Goal: Complete application form: Complete application form

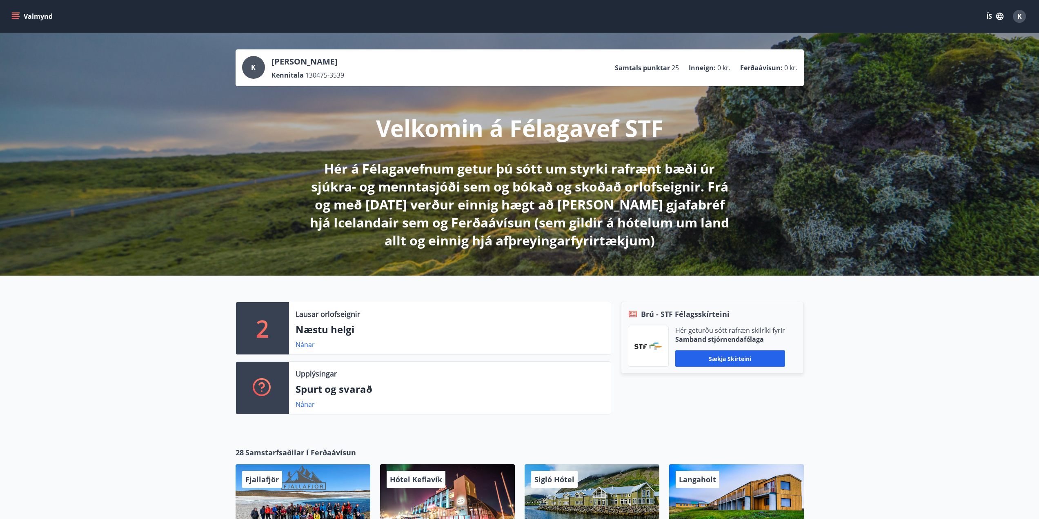
click at [15, 11] on button "Valmynd" at bounding box center [33, 16] width 46 height 15
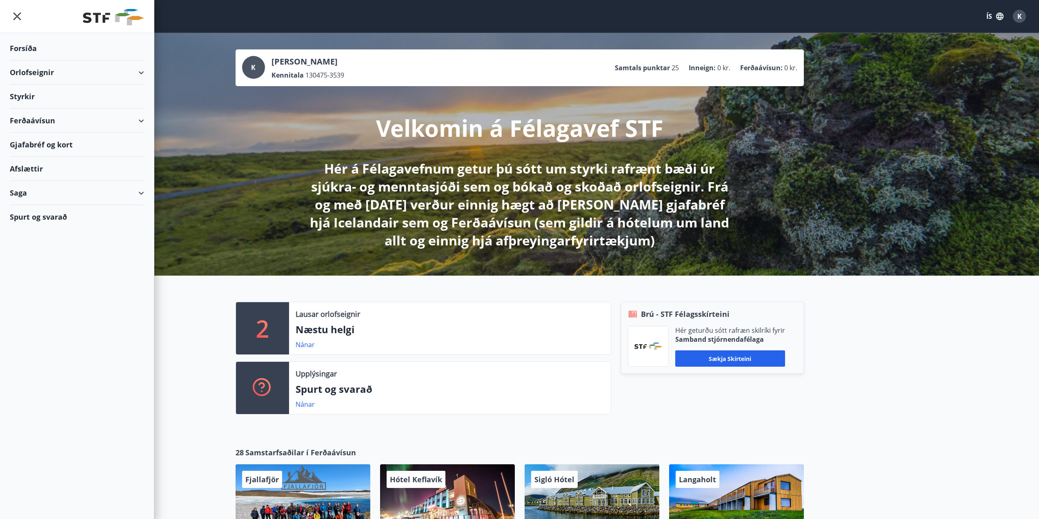
click at [21, 60] on div "Styrkir" at bounding box center [77, 48] width 134 height 24
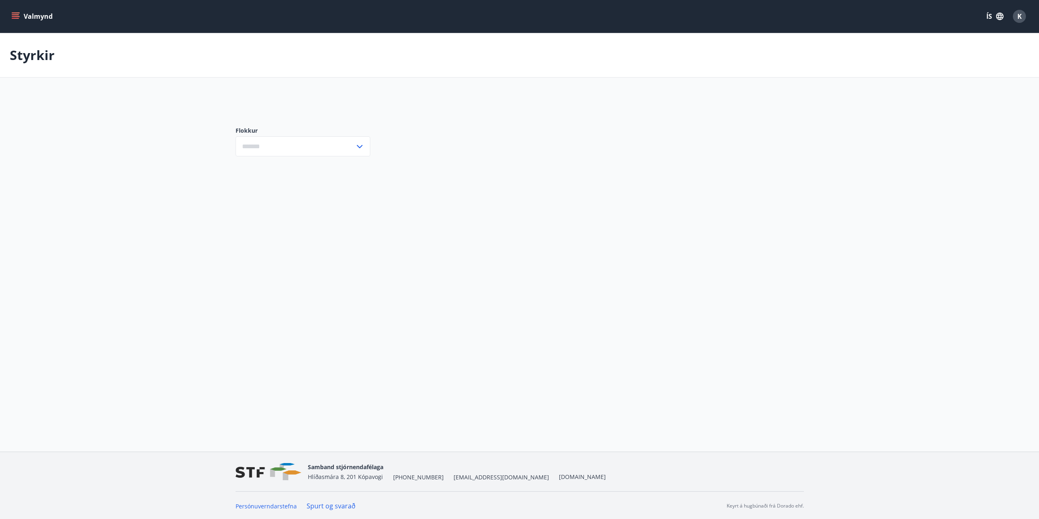
type input "***"
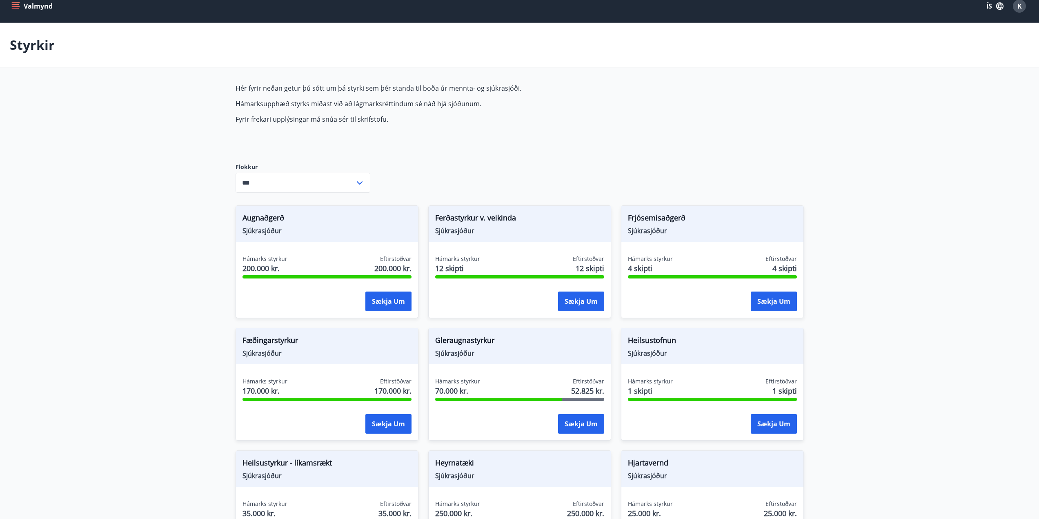
scroll to position [500, 0]
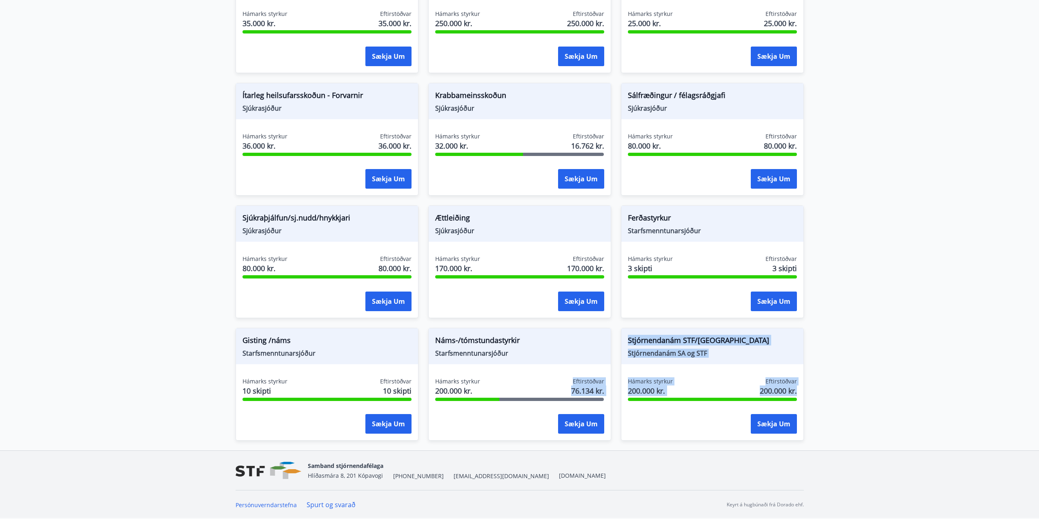
drag, startPoint x: 596, startPoint y: 383, endPoint x: 613, endPoint y: 399, distance: 23.4
click at [613, 399] on div "Augnaðgerð Sjúkrasjóður Hámarks styrkur 200.000 kr. Eftirstöðvar 200.000 kr. Sæ…" at bounding box center [515, 73] width 578 height 735
click at [534, 389] on div "Hámarks styrkur 200.000 kr. Eftirstöðvar 76.134 kr." at bounding box center [519, 387] width 169 height 20
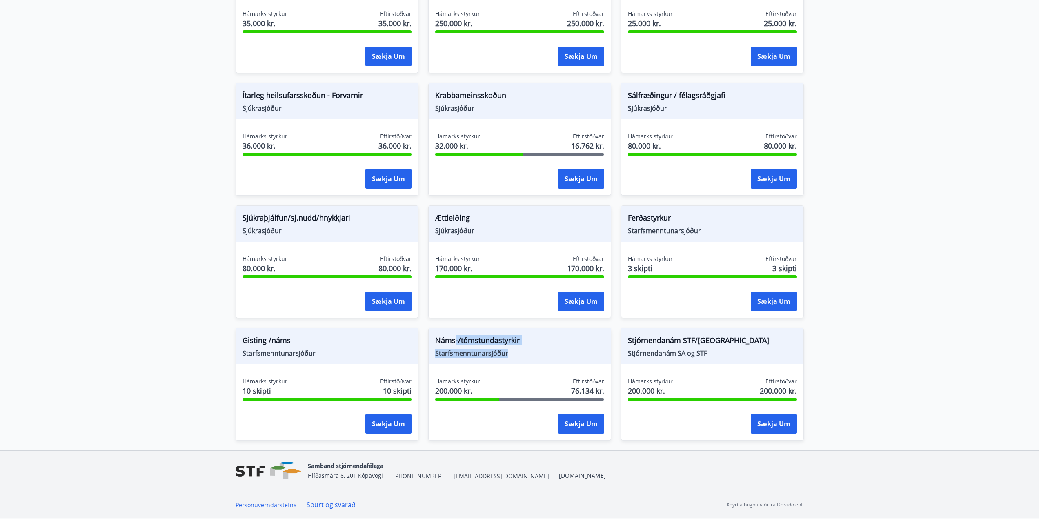
drag, startPoint x: 454, startPoint y: 339, endPoint x: 513, endPoint y: 354, distance: 61.0
click at [513, 354] on div "Náms-/tómstundastyrkir Starfsmenntunarsjóður" at bounding box center [520, 346] width 182 height 36
click at [513, 354] on span "Starfsmenntunarsjóður" at bounding box center [519, 353] width 169 height 9
click at [592, 423] on button "Sækja um" at bounding box center [581, 424] width 46 height 20
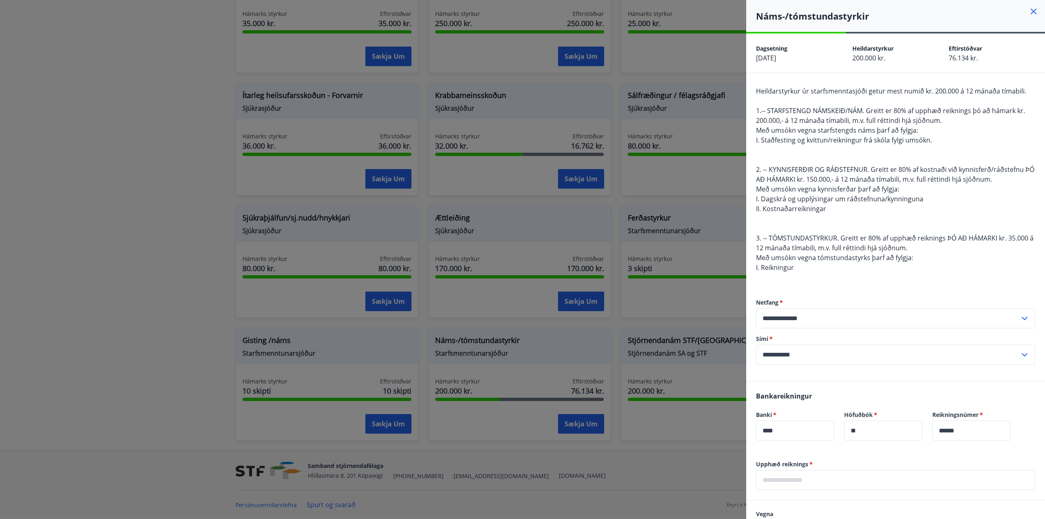
scroll to position [163, 0]
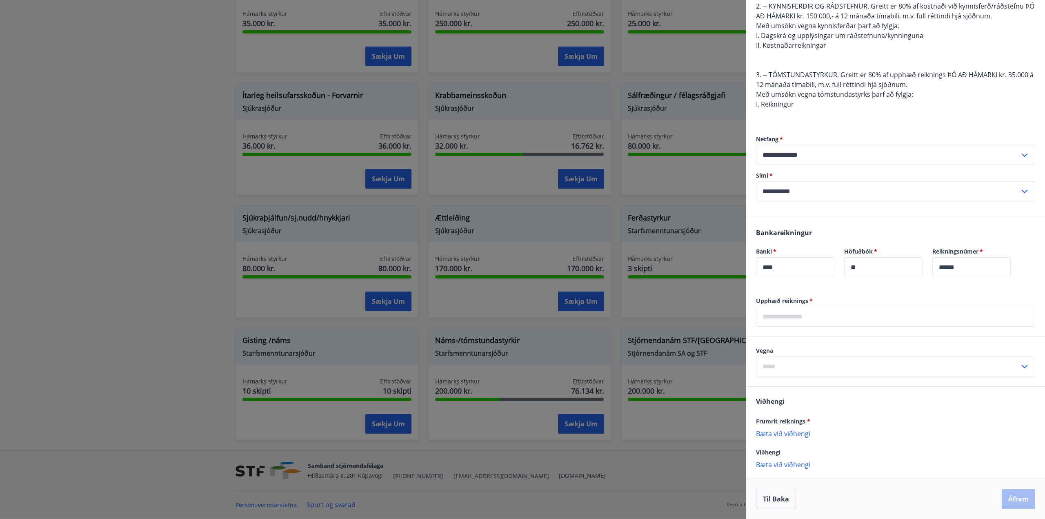
click at [798, 321] on input "text" at bounding box center [895, 317] width 279 height 20
click at [944, 200] on input "**********" at bounding box center [888, 191] width 264 height 20
click at [792, 316] on input "text" at bounding box center [895, 317] width 279 height 20
type input "*****"
click at [774, 363] on input "text" at bounding box center [888, 366] width 264 height 20
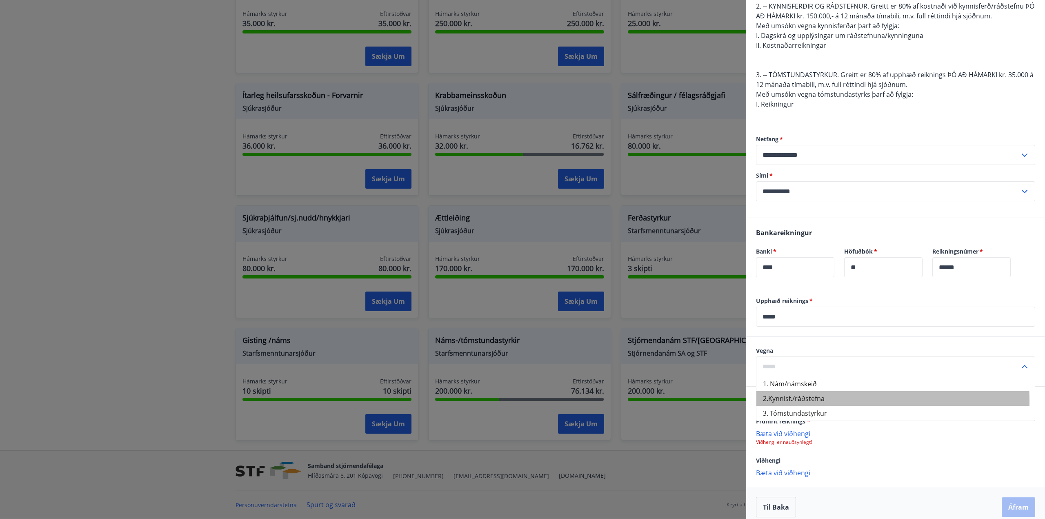
click at [795, 401] on li "2.Kynnisf./ráðstefna" at bounding box center [896, 398] width 278 height 15
type input "**********"
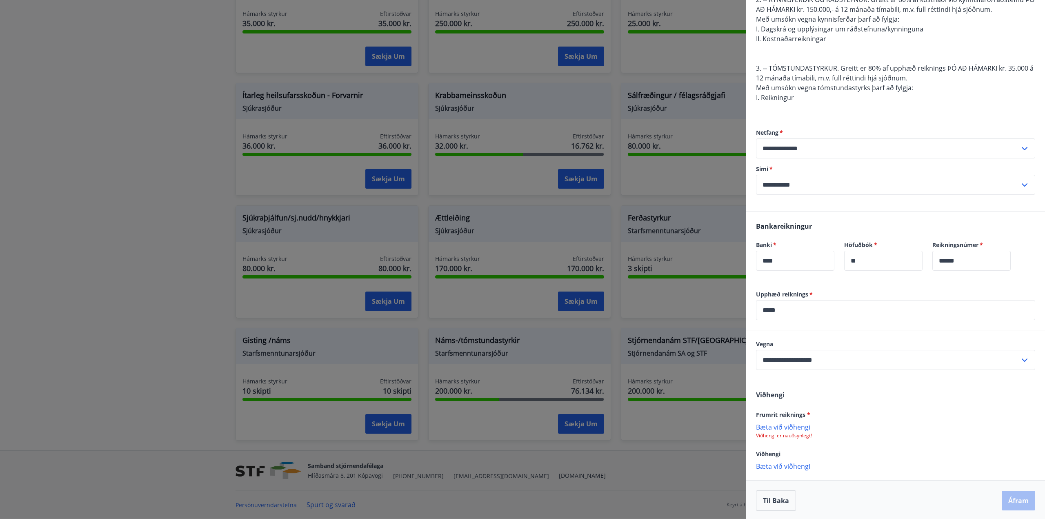
scroll to position [171, 0]
click at [791, 425] on p "Bæta við viðhengi" at bounding box center [895, 425] width 279 height 8
click at [1010, 501] on button "Áfram" at bounding box center [1018, 499] width 33 height 20
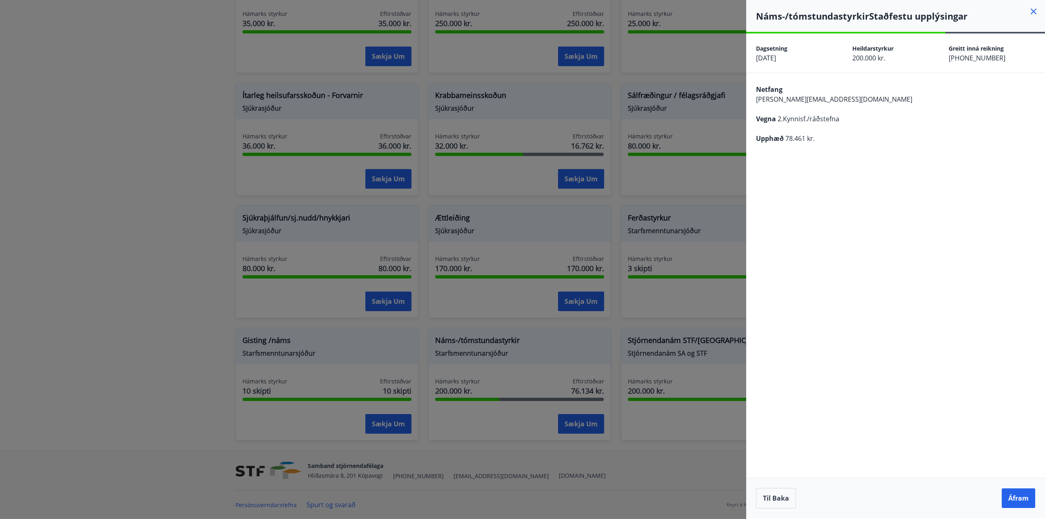
scroll to position [0, 0]
click at [1018, 492] on button "Áfram" at bounding box center [1018, 498] width 33 height 20
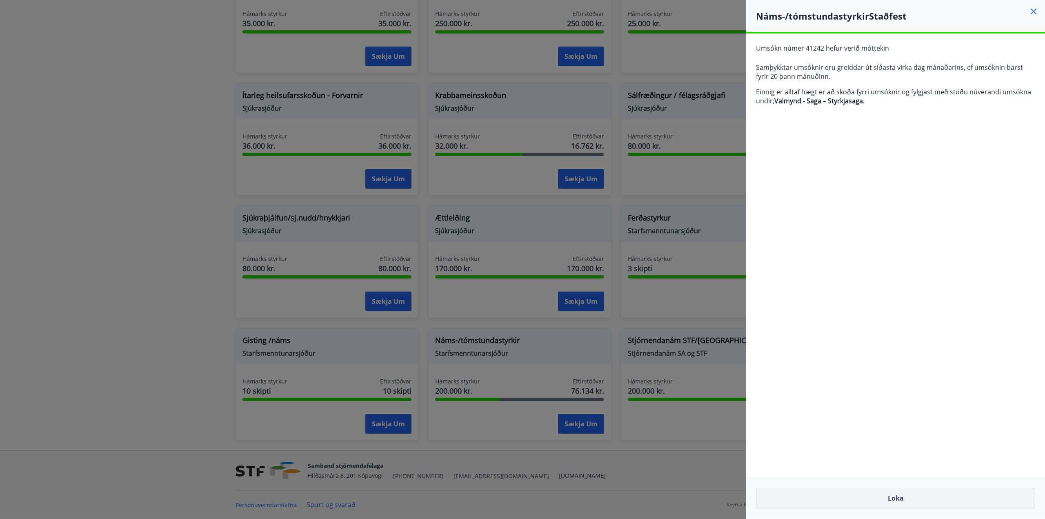
click at [893, 505] on button "Loka" at bounding box center [895, 498] width 279 height 20
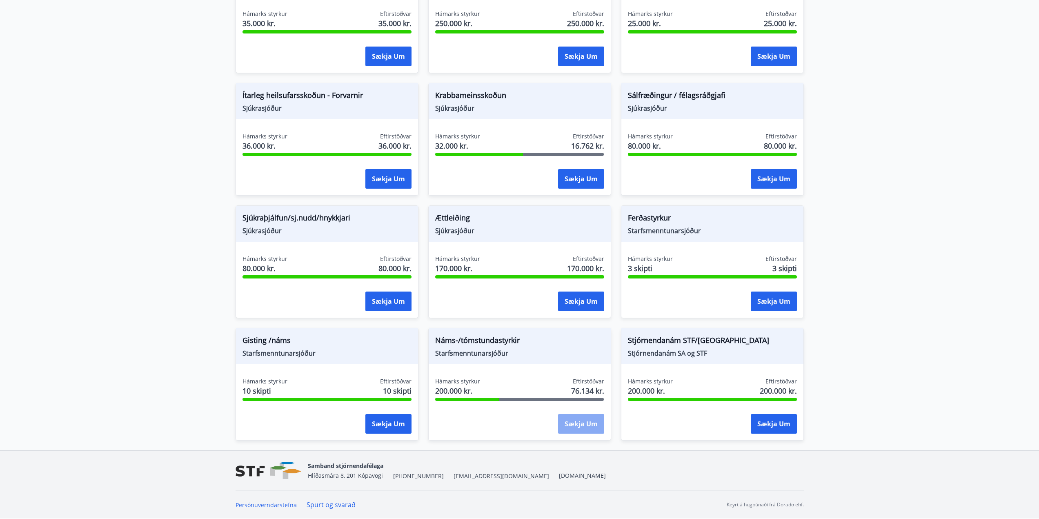
click at [570, 422] on button "Sækja um" at bounding box center [581, 424] width 46 height 20
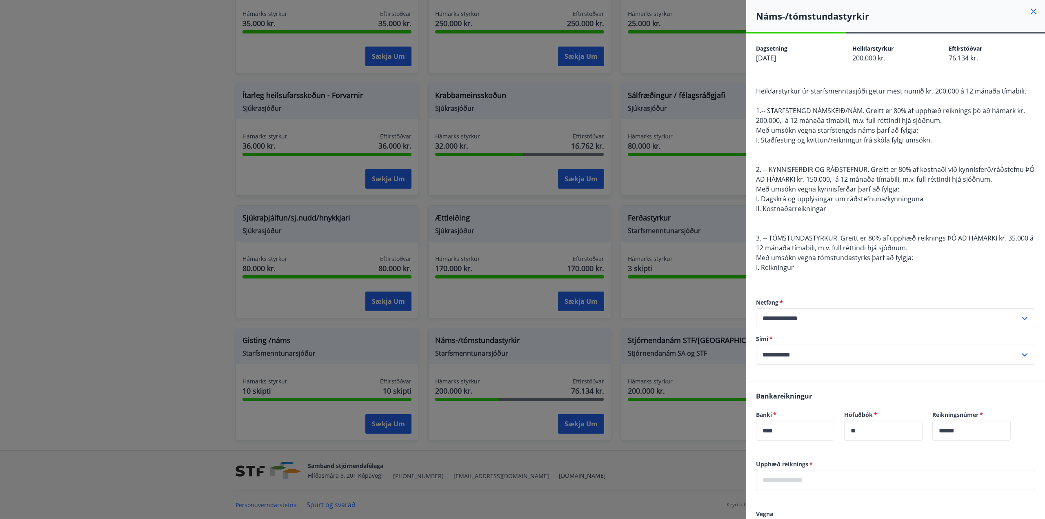
click at [782, 478] on input "text" at bounding box center [895, 480] width 279 height 20
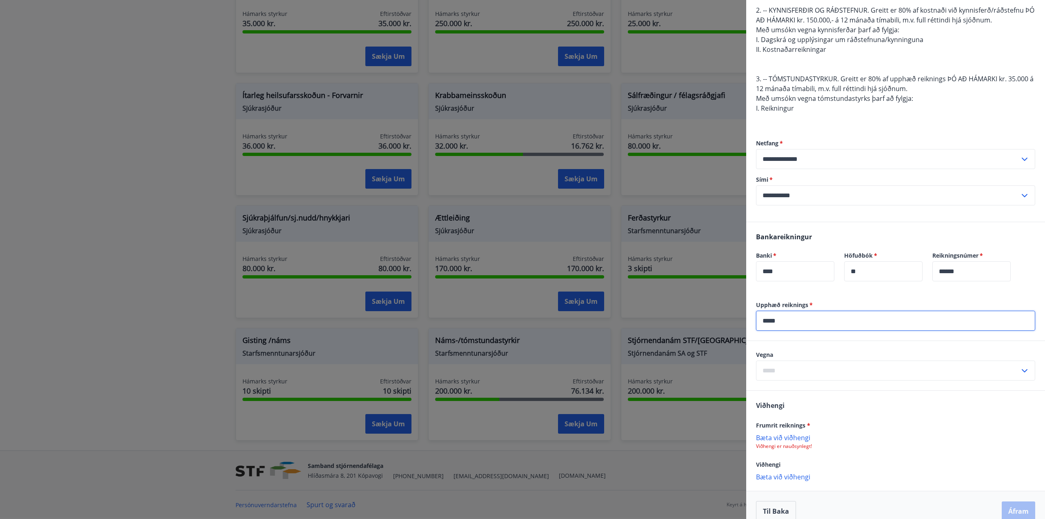
scroll to position [171, 0]
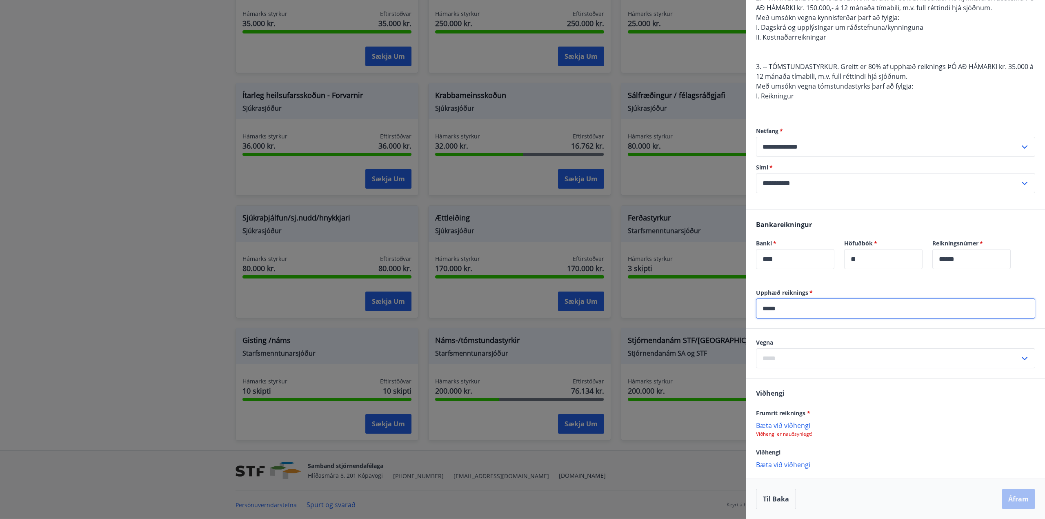
type input "*****"
click at [803, 357] on input "text" at bounding box center [888, 358] width 264 height 20
click at [785, 391] on li "2.Kynnisf./ráðstefna" at bounding box center [896, 390] width 278 height 15
type input "**********"
click at [783, 420] on div "Frumrit reiknings * [PERSON_NAME] við viðhengi Viðhengi er nauðsynlegt!" at bounding box center [895, 422] width 279 height 29
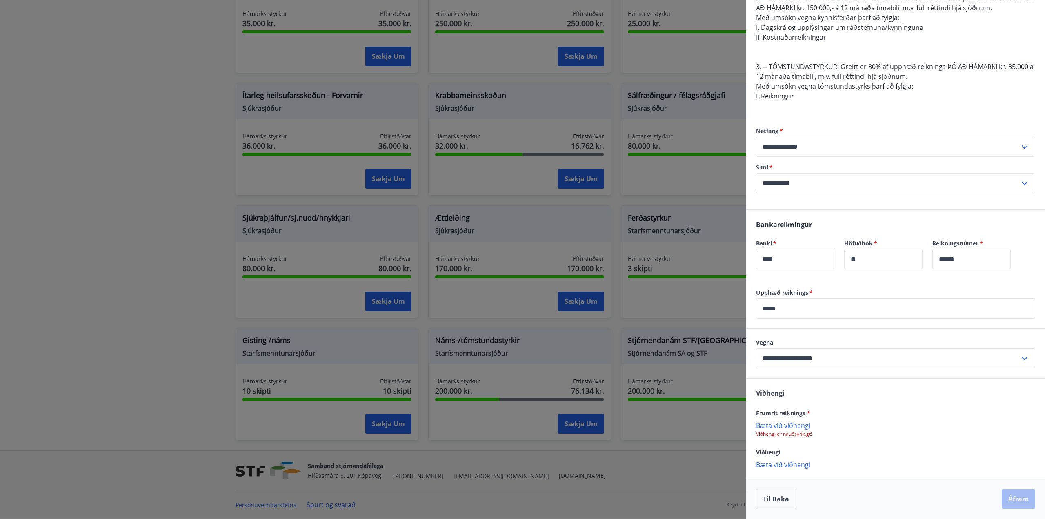
click at [781, 425] on p "Bæta við viðhengi" at bounding box center [895, 425] width 279 height 8
click at [772, 463] on p "Bæta við viðhengi" at bounding box center [895, 465] width 279 height 8
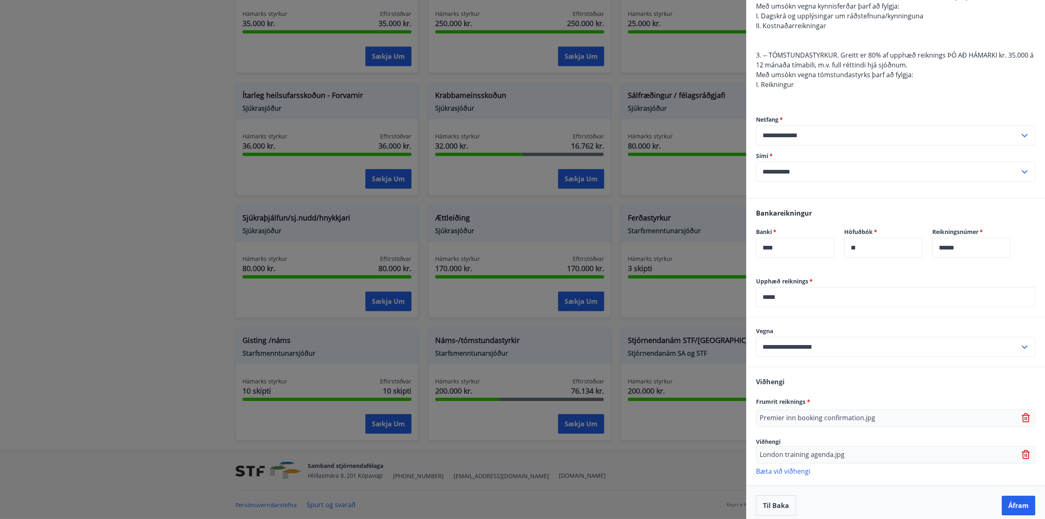
scroll to position [189, 0]
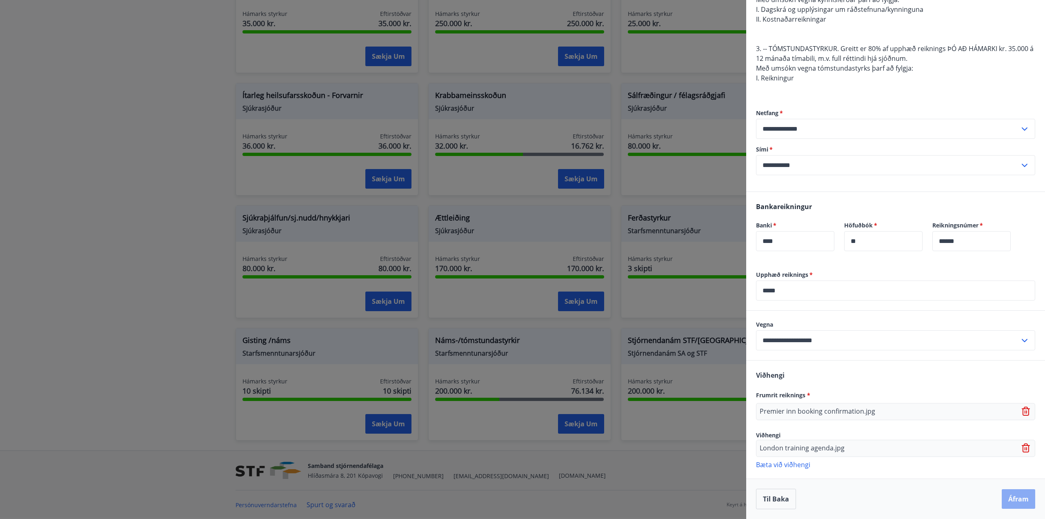
click at [1021, 497] on button "Áfram" at bounding box center [1018, 499] width 33 height 20
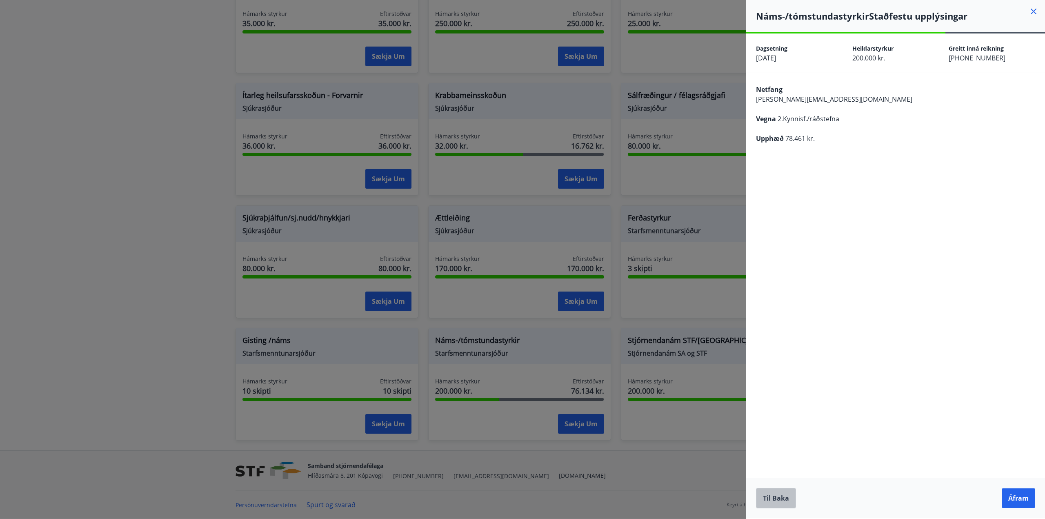
click at [780, 499] on button "Til baka" at bounding box center [776, 498] width 40 height 20
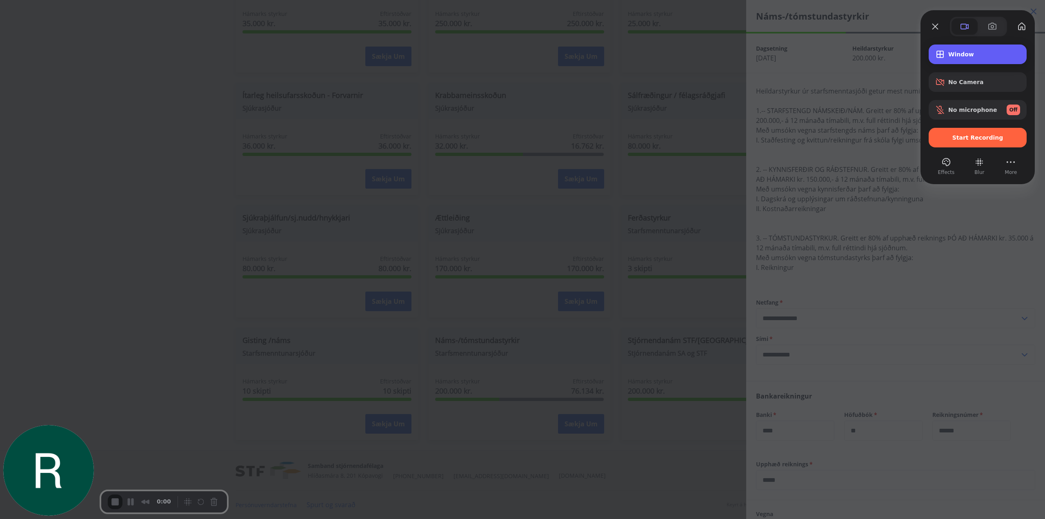
click at [959, 58] on div "Window" at bounding box center [978, 55] width 98 height 20
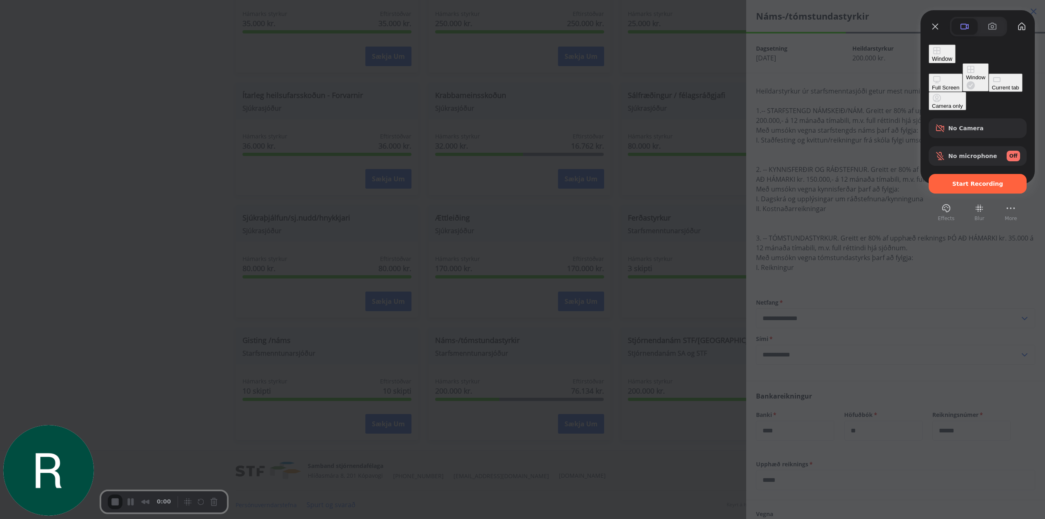
click at [992, 91] on div "Current tab" at bounding box center [1005, 88] width 27 height 6
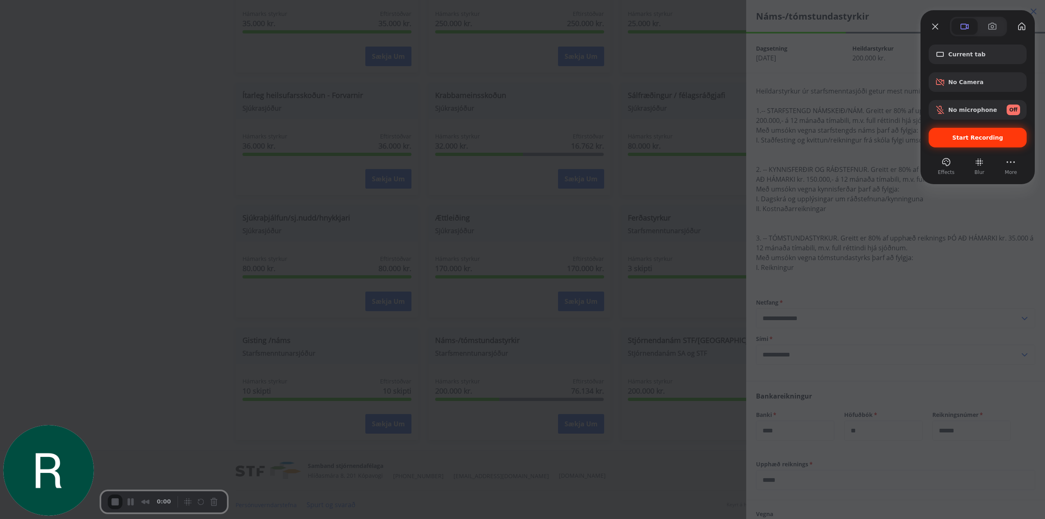
click at [987, 145] on div "Start Recording" at bounding box center [978, 138] width 98 height 20
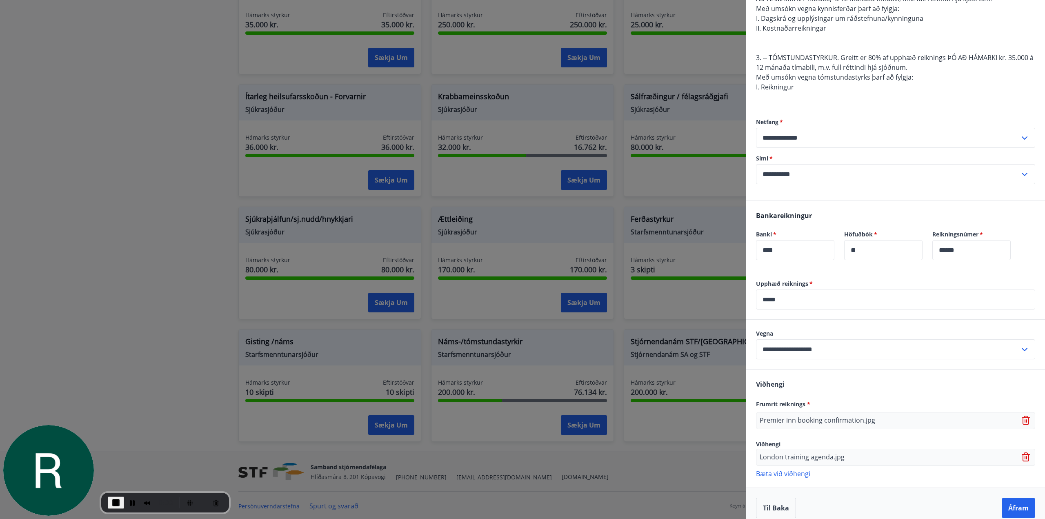
scroll to position [189, 0]
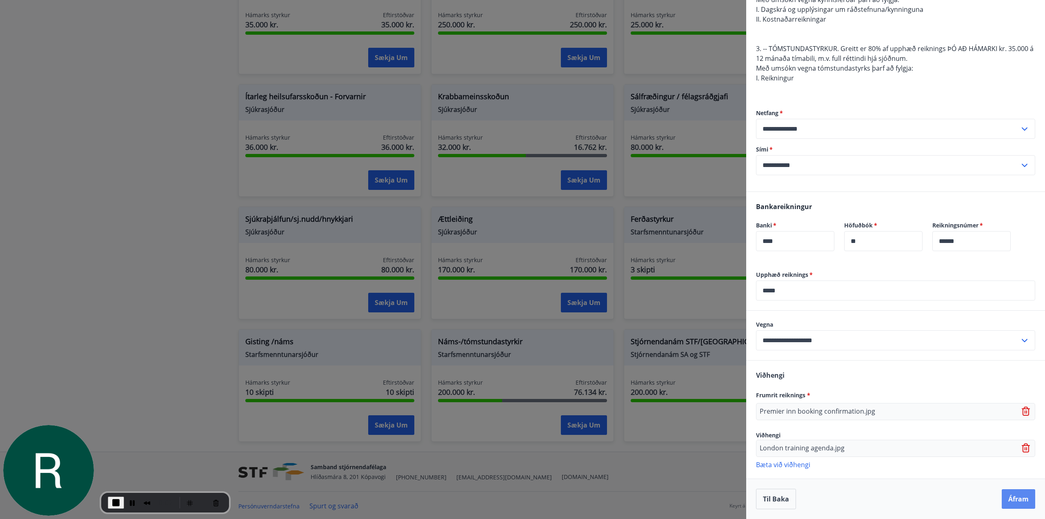
click at [1005, 495] on button "Áfram" at bounding box center [1018, 499] width 33 height 20
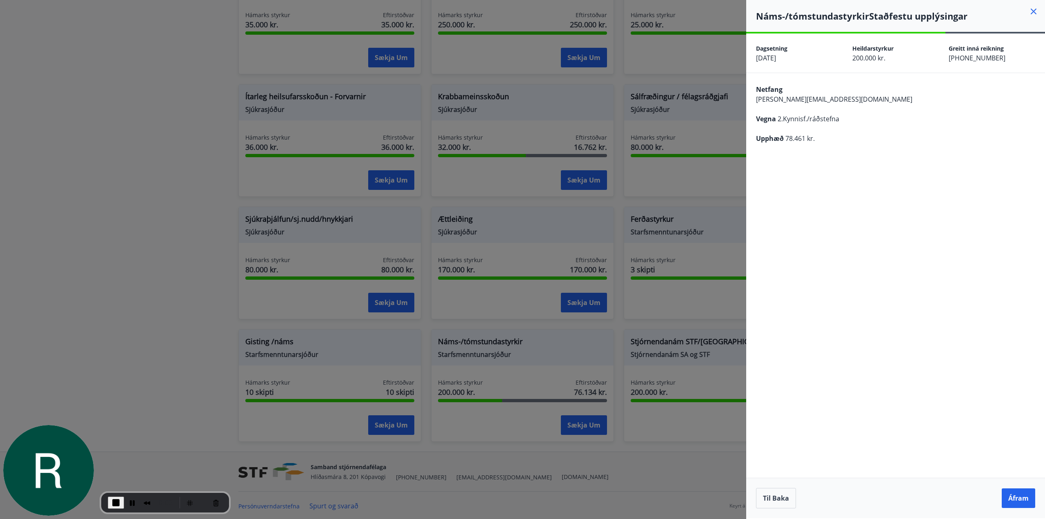
scroll to position [0, 0]
click at [1024, 501] on button "Áfram" at bounding box center [1018, 498] width 33 height 20
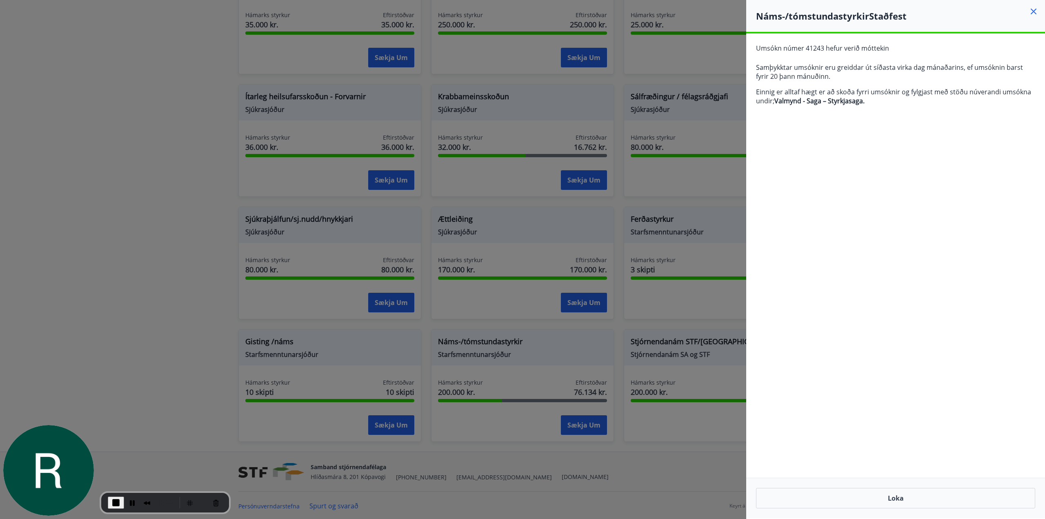
click at [115, 499] on span "End Recording" at bounding box center [116, 503] width 10 height 10
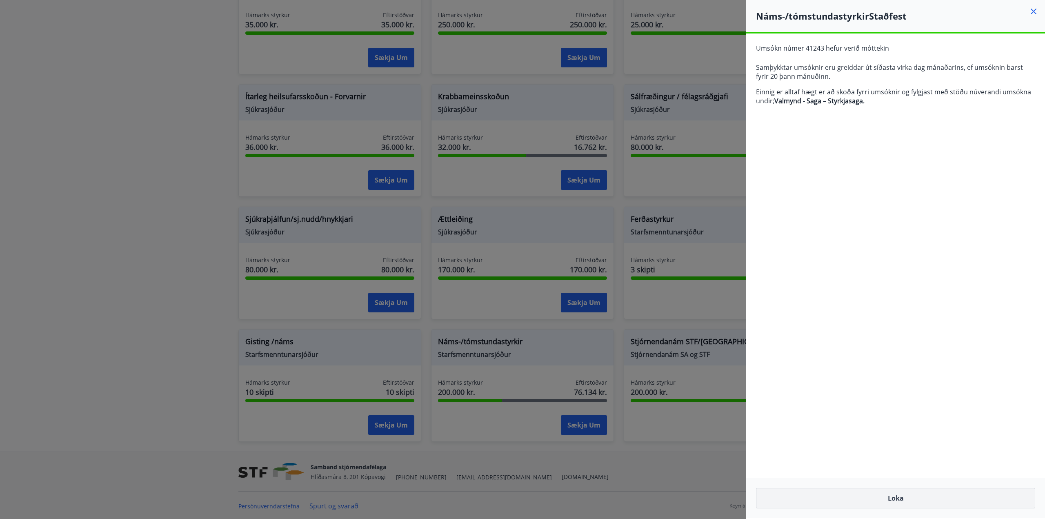
click at [902, 497] on button "Loka" at bounding box center [895, 498] width 279 height 20
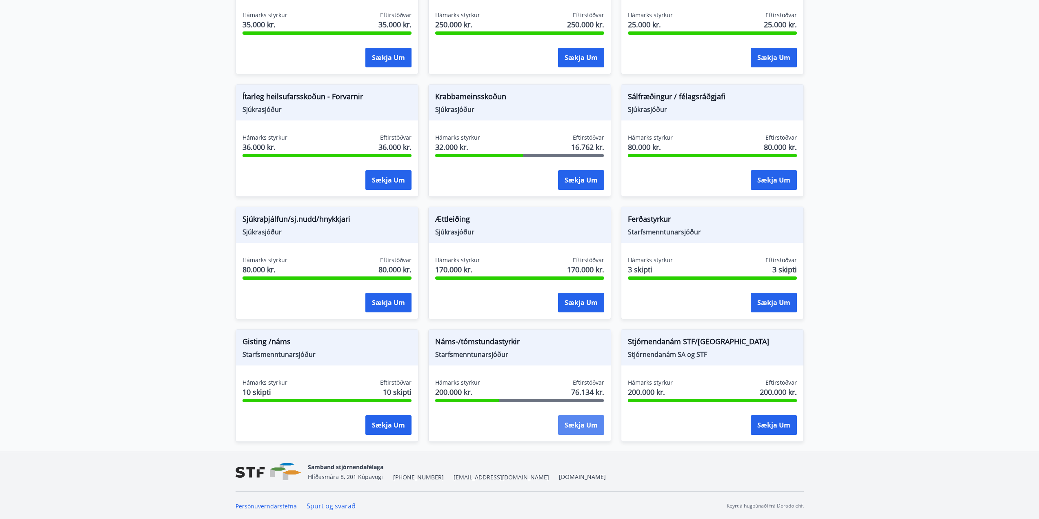
click at [573, 427] on button "Sækja um" at bounding box center [581, 425] width 46 height 20
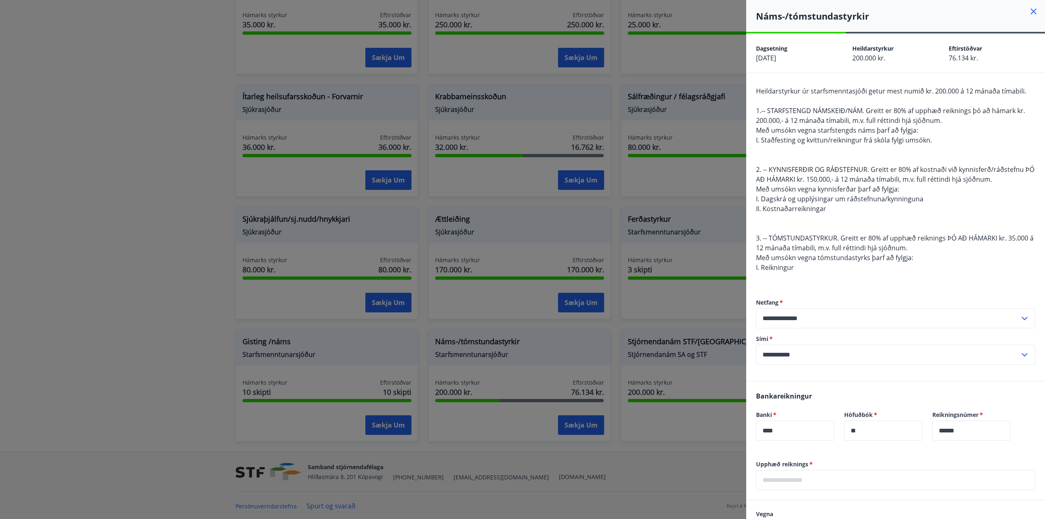
scroll to position [163, 0]
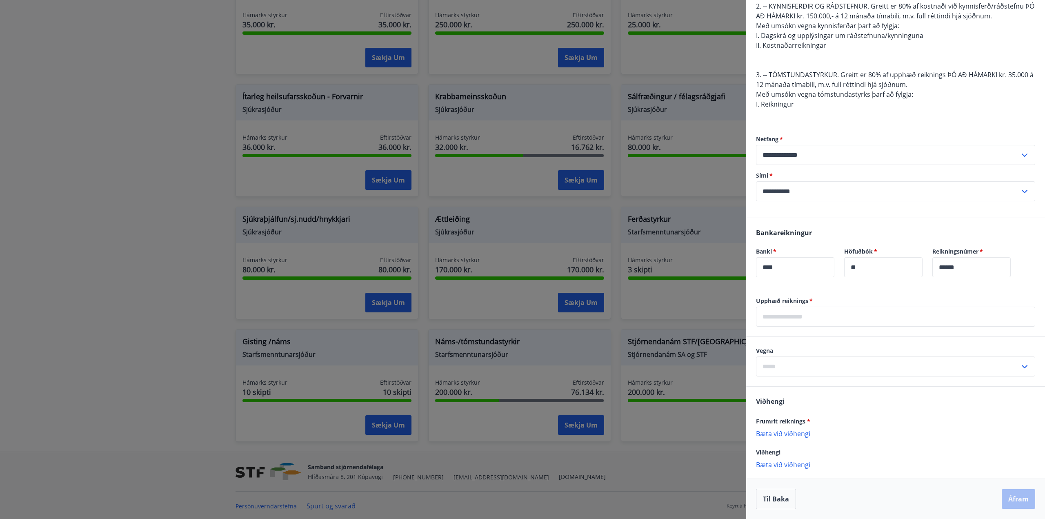
click at [796, 318] on input "text" at bounding box center [895, 317] width 279 height 20
click at [792, 316] on input "text" at bounding box center [895, 317] width 279 height 20
type input "*****"
click at [801, 370] on input "text" at bounding box center [888, 366] width 264 height 20
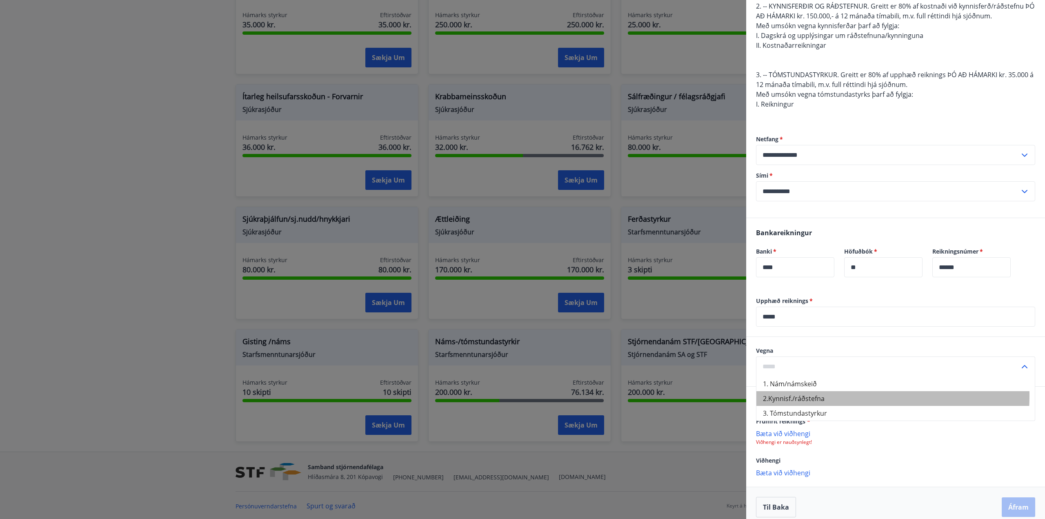
drag, startPoint x: 790, startPoint y: 395, endPoint x: 786, endPoint y: 411, distance: 15.9
click at [790, 395] on li "2.Kynnisf./ráðstefna" at bounding box center [896, 398] width 278 height 15
type input "**********"
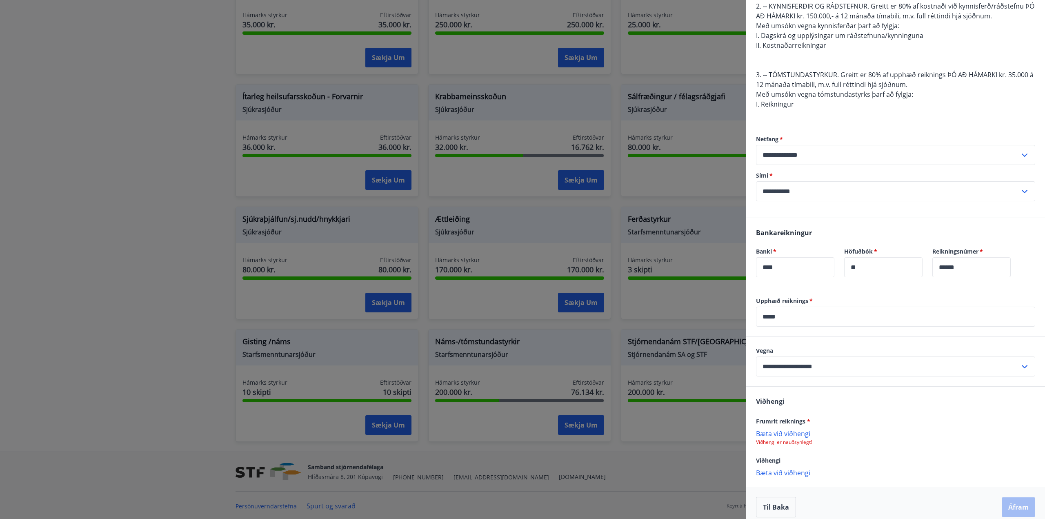
click at [779, 430] on p "Bæta við viðhengi" at bounding box center [895, 433] width 279 height 8
click at [776, 477] on p "Bæta við viðhengi" at bounding box center [895, 473] width 279 height 8
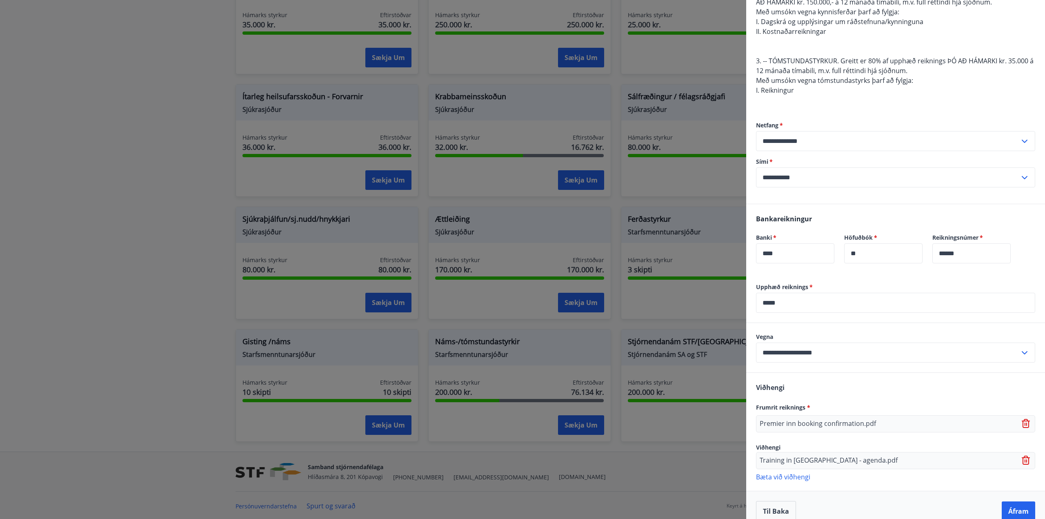
scroll to position [189, 0]
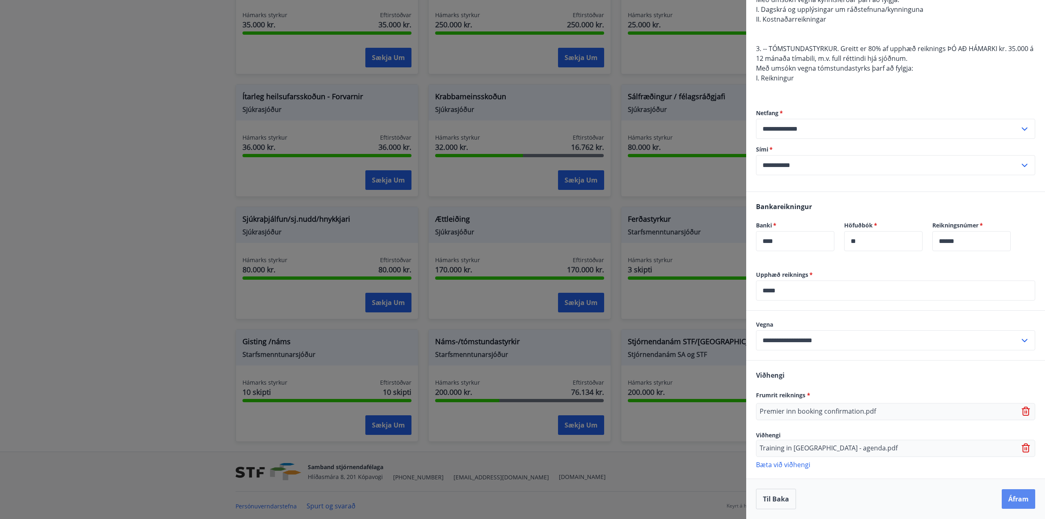
click at [1015, 493] on button "Áfram" at bounding box center [1018, 499] width 33 height 20
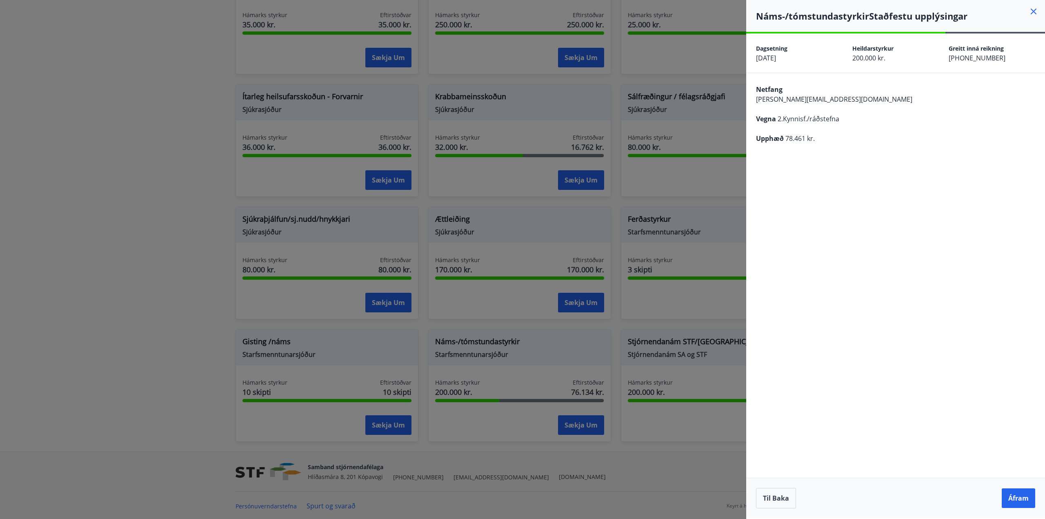
scroll to position [0, 0]
click at [1022, 510] on div "Til baka Áfram" at bounding box center [895, 498] width 299 height 40
click at [1024, 504] on button "Áfram" at bounding box center [1018, 498] width 33 height 20
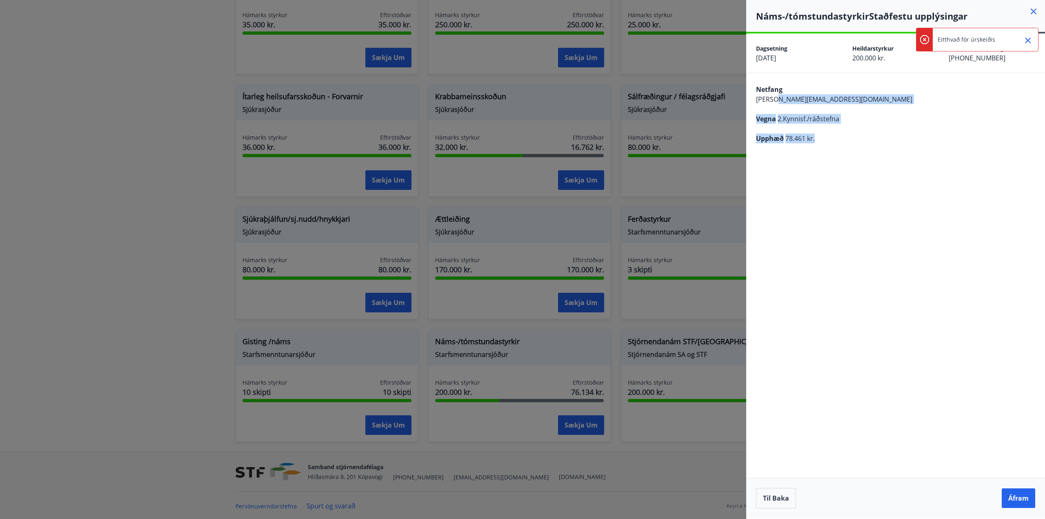
drag, startPoint x: 770, startPoint y: 95, endPoint x: 816, endPoint y: 143, distance: 66.1
click at [816, 143] on div "[PERSON_NAME] [PERSON_NAME][EMAIL_ADDRESS][DOMAIN_NAME] Vegna 2.Kynnisf./ráðste…" at bounding box center [895, 113] width 299 height 80
click at [1028, 43] on icon "Close" at bounding box center [1028, 41] width 10 height 10
click at [1013, 497] on button "Áfram" at bounding box center [1018, 498] width 33 height 20
click at [1035, 12] on icon at bounding box center [1034, 12] width 6 height 6
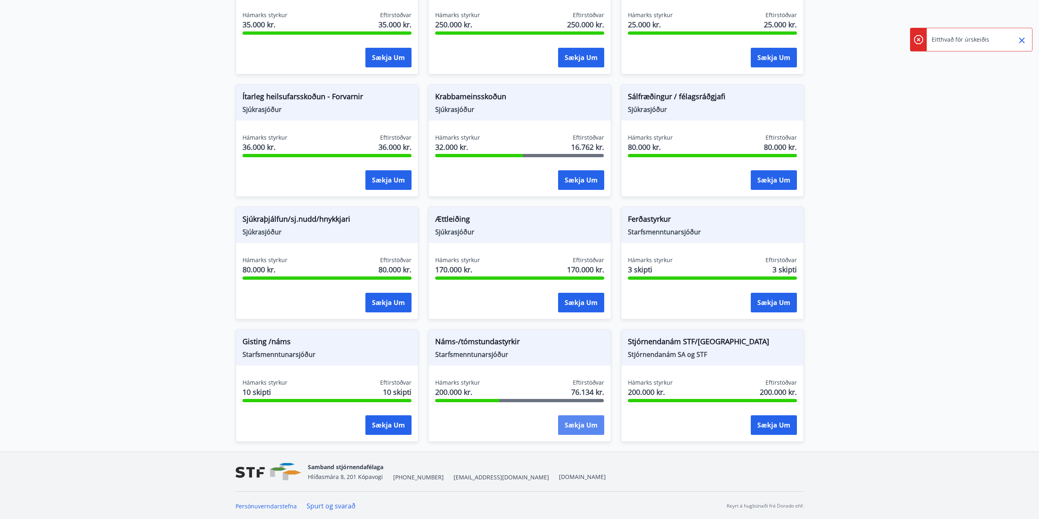
click at [592, 429] on button "Sækja um" at bounding box center [581, 425] width 46 height 20
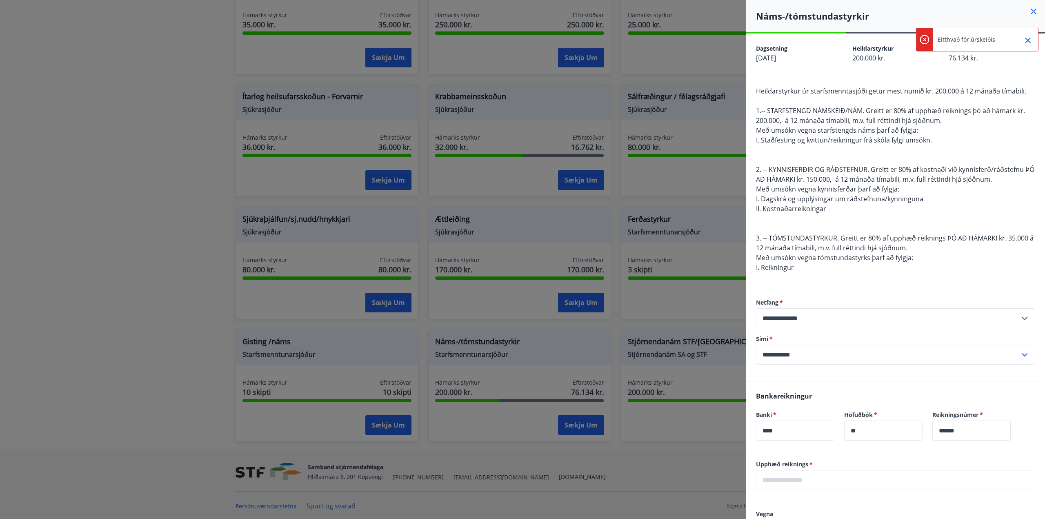
scroll to position [163, 0]
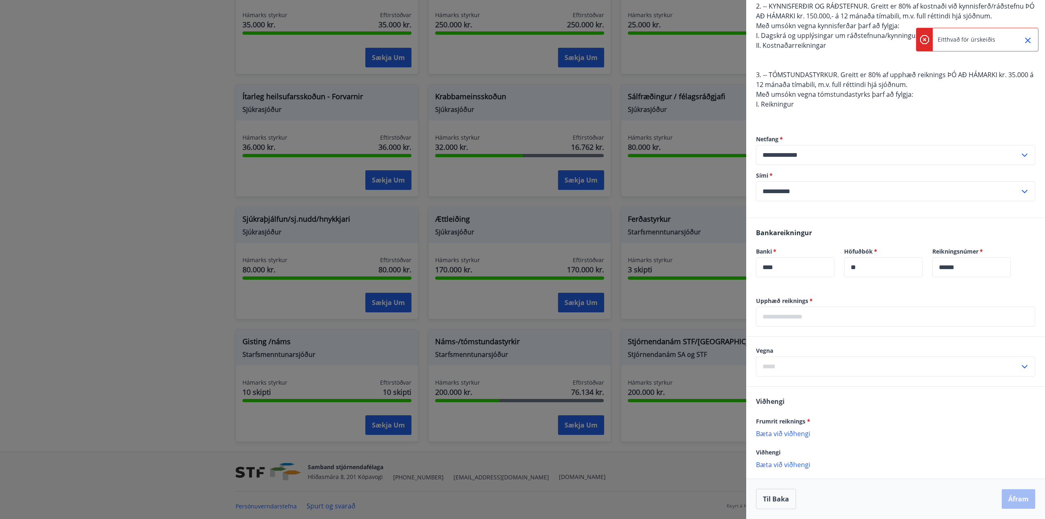
click at [792, 370] on input "text" at bounding box center [888, 366] width 264 height 20
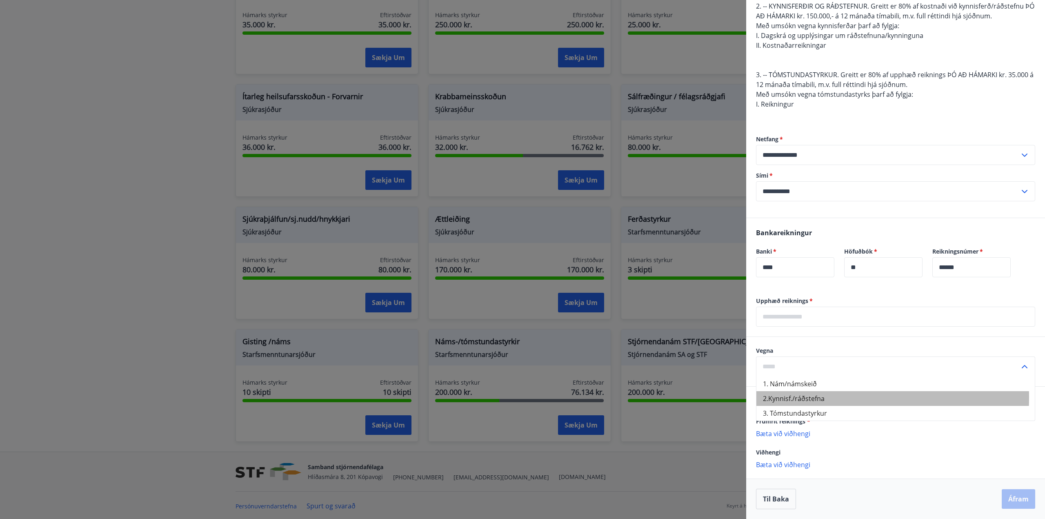
click at [791, 397] on li "2.Kynnisf./ráðstefna" at bounding box center [896, 398] width 278 height 15
type input "**********"
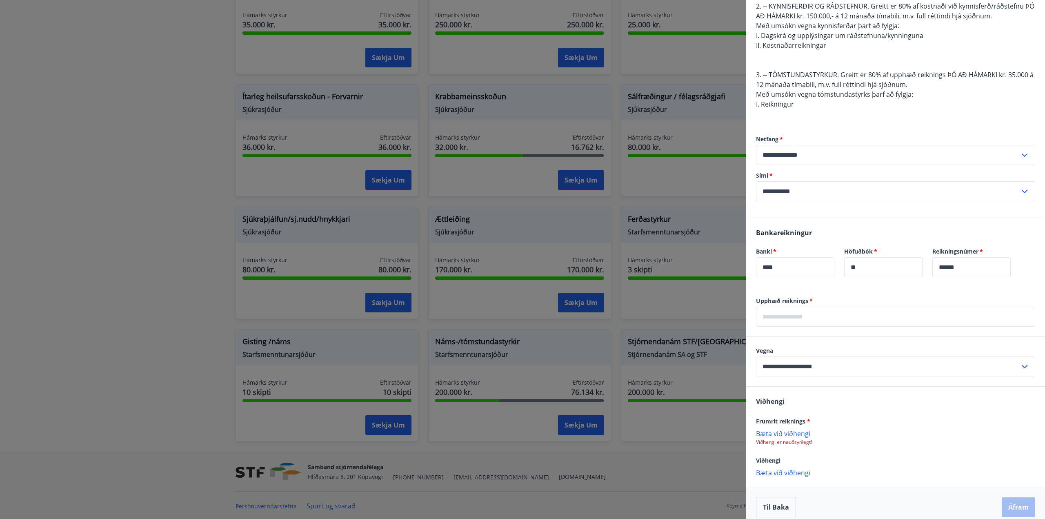
click at [784, 428] on div "Frumrit reiknings * [PERSON_NAME] við viðhengi Viðhengi er nauðsynlegt!" at bounding box center [895, 430] width 279 height 29
click at [784, 440] on p "Viðhengi er nauðsynlegt!" at bounding box center [895, 442] width 279 height 7
click at [784, 435] on p "Bæta við viðhengi" at bounding box center [895, 433] width 279 height 8
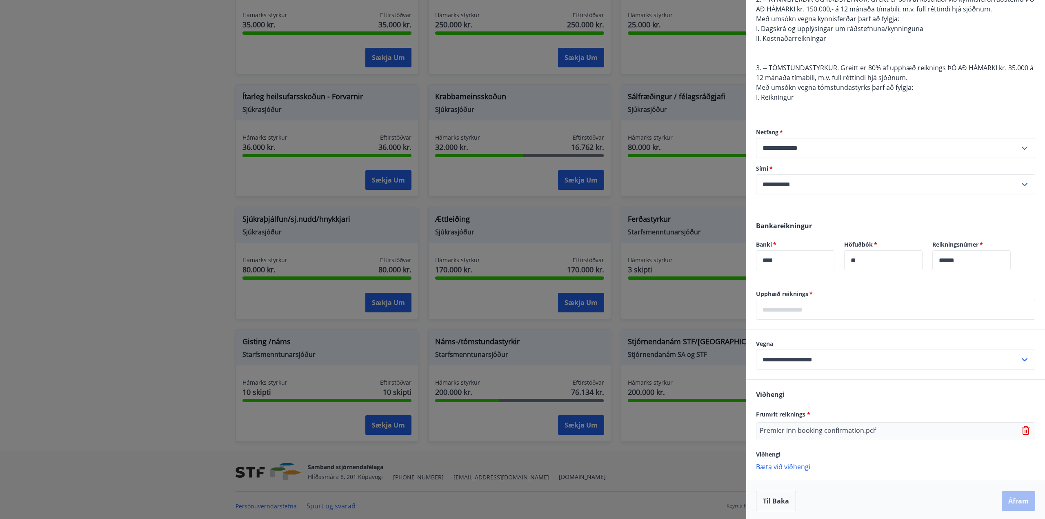
scroll to position [172, 0]
click at [798, 468] on p "Bæta við viðhengi" at bounding box center [895, 464] width 279 height 8
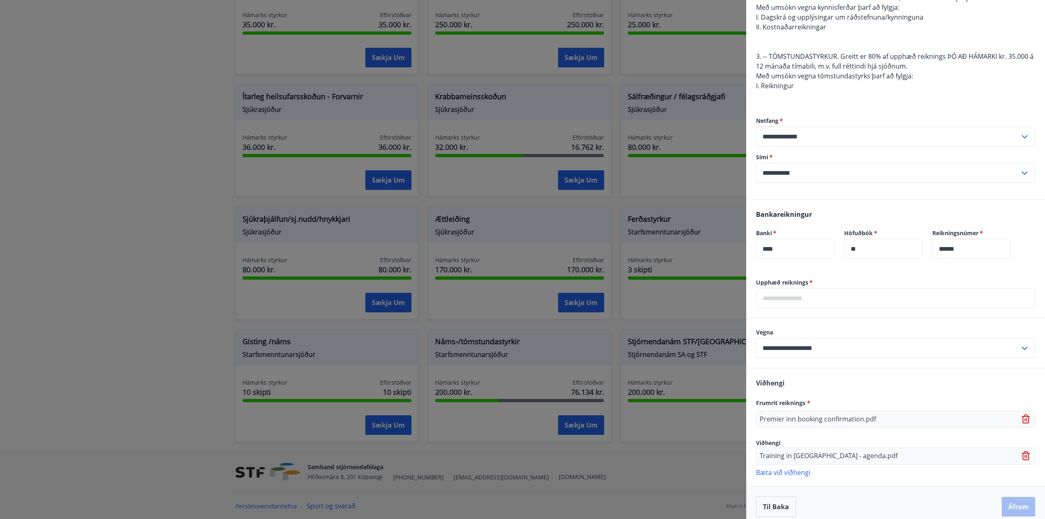
scroll to position [189, 0]
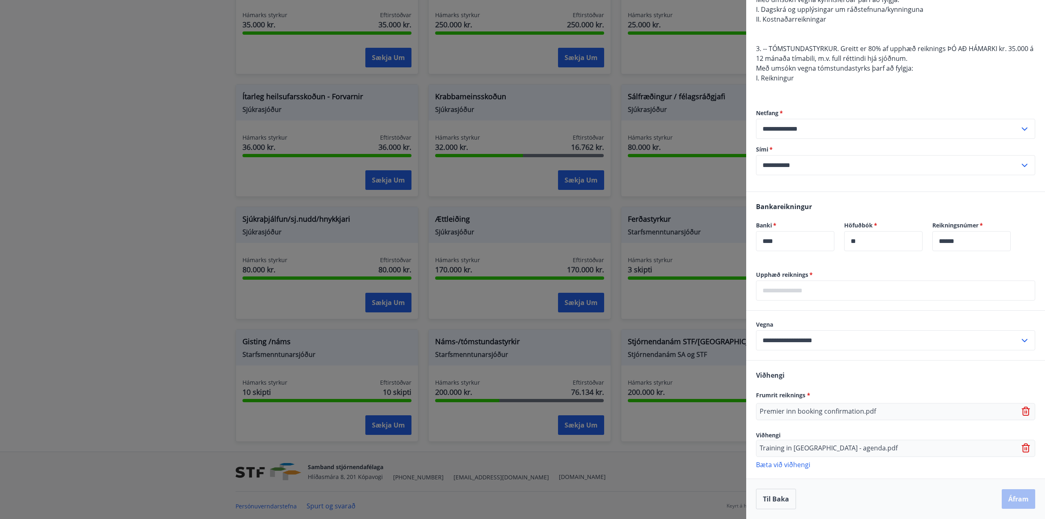
click at [791, 291] on input "text" at bounding box center [895, 291] width 279 height 20
type input "*****"
click at [1019, 503] on button "Áfram" at bounding box center [1018, 499] width 33 height 20
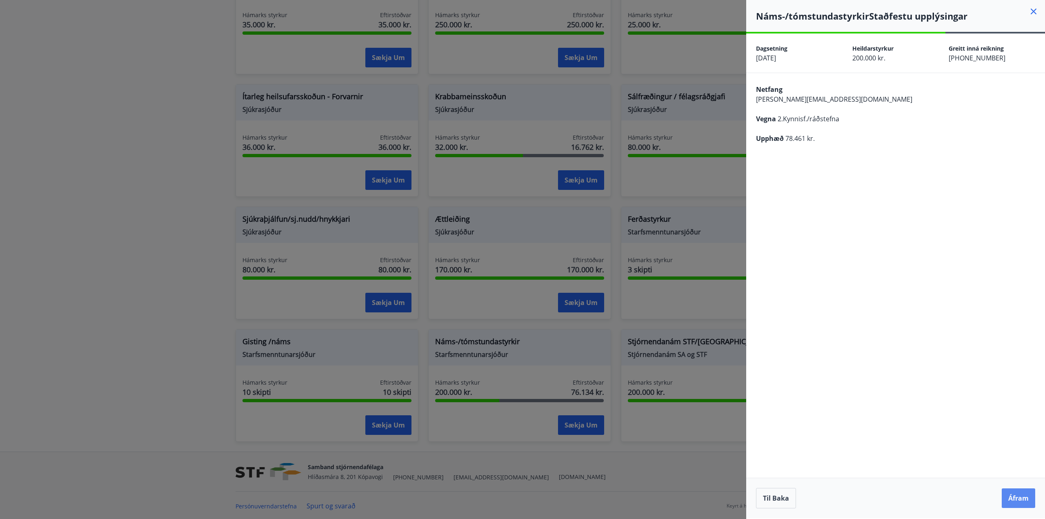
scroll to position [0, 0]
click at [1010, 494] on button "Áfram" at bounding box center [1018, 498] width 33 height 20
click at [1031, 39] on icon "Close" at bounding box center [1028, 41] width 10 height 10
click at [780, 496] on button "Til baka" at bounding box center [776, 498] width 40 height 20
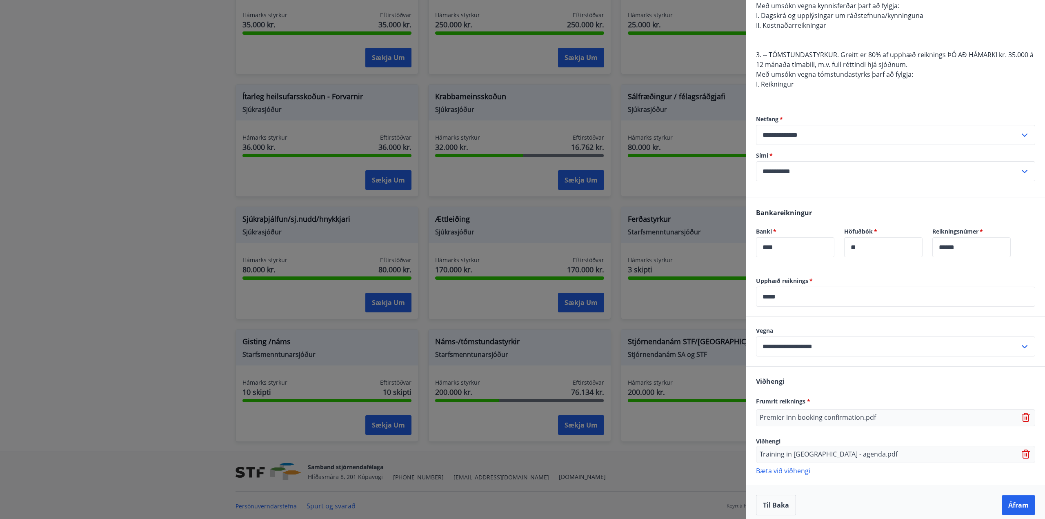
scroll to position [189, 0]
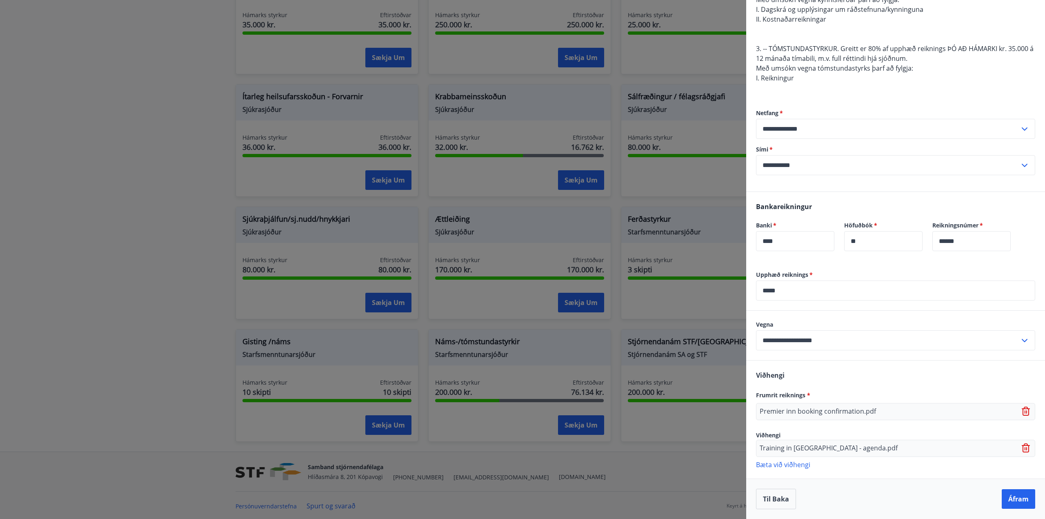
click at [1022, 447] on icon at bounding box center [1027, 448] width 10 height 10
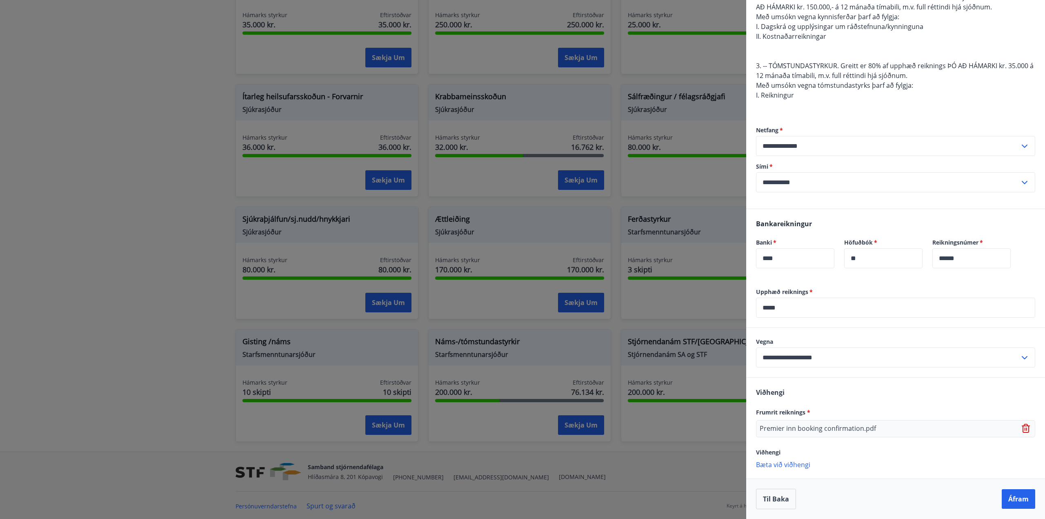
scroll to position [172, 0]
click at [1011, 503] on button "Áfram" at bounding box center [1018, 499] width 33 height 20
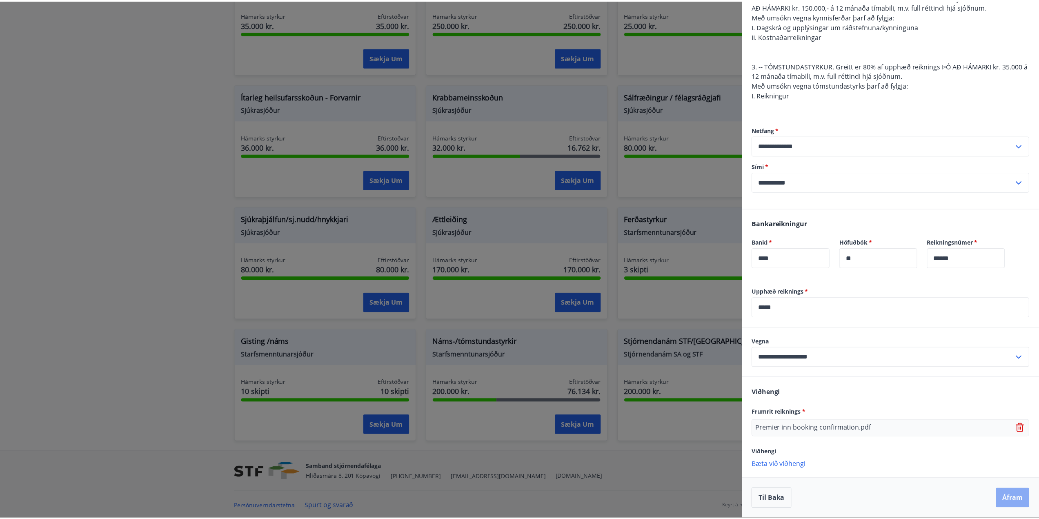
scroll to position [0, 0]
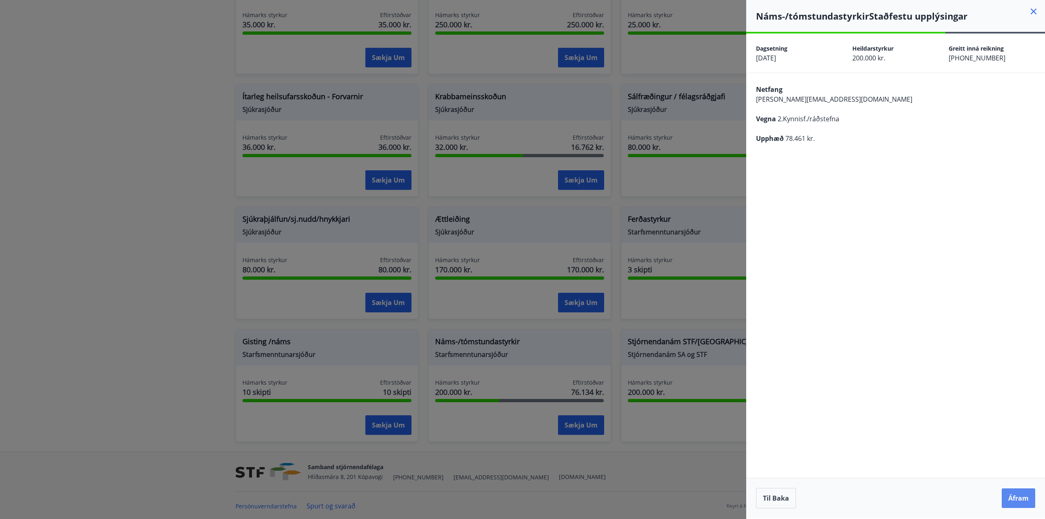
click at [1011, 494] on button "Áfram" at bounding box center [1018, 498] width 33 height 20
click at [1030, 39] on icon "Close" at bounding box center [1028, 41] width 10 height 10
click at [1036, 11] on icon at bounding box center [1034, 12] width 10 height 10
